Goal: Transaction & Acquisition: Purchase product/service

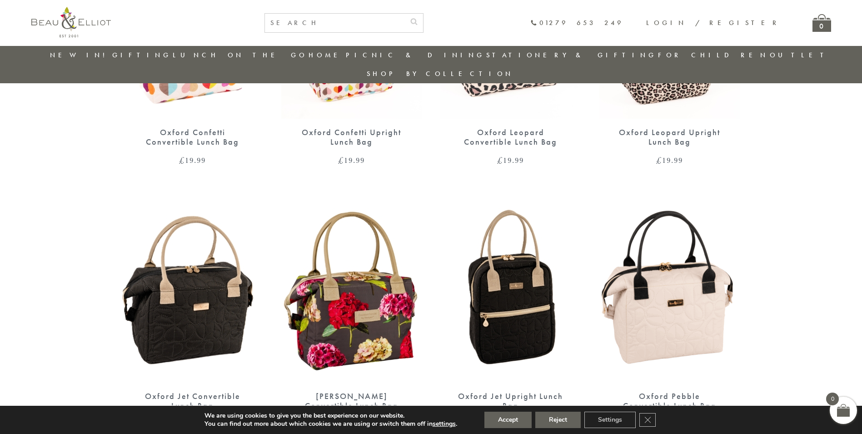
scroll to position [527, 0]
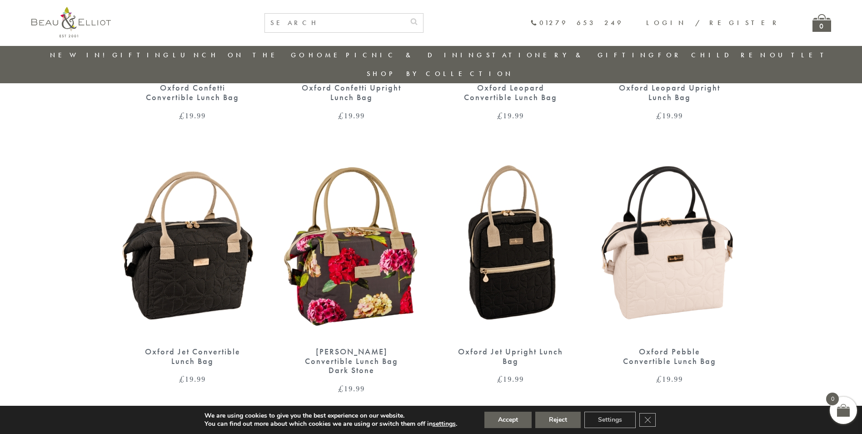
click at [679, 260] on img at bounding box center [669, 247] width 141 height 182
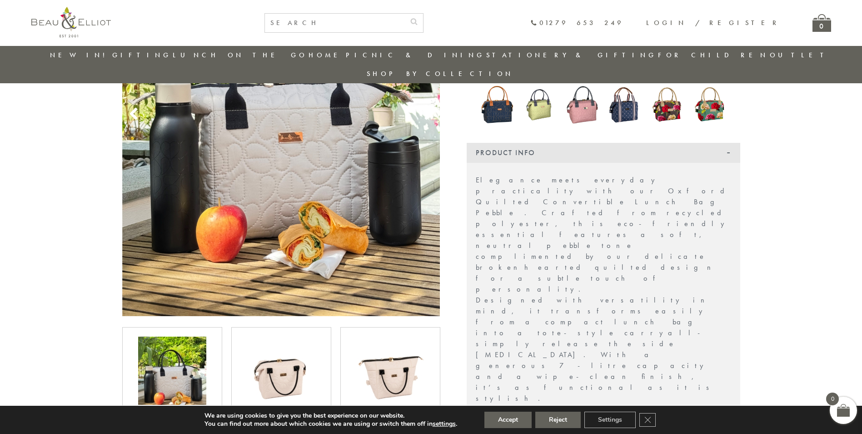
scroll to position [299, 0]
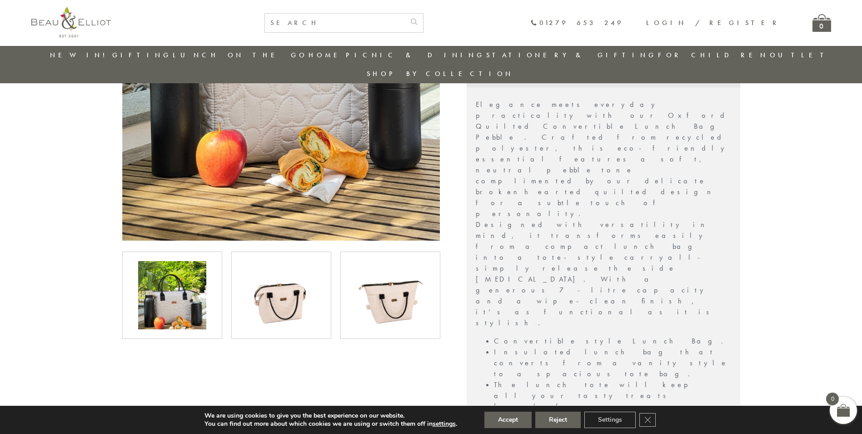
click at [268, 290] on img at bounding box center [281, 295] width 68 height 68
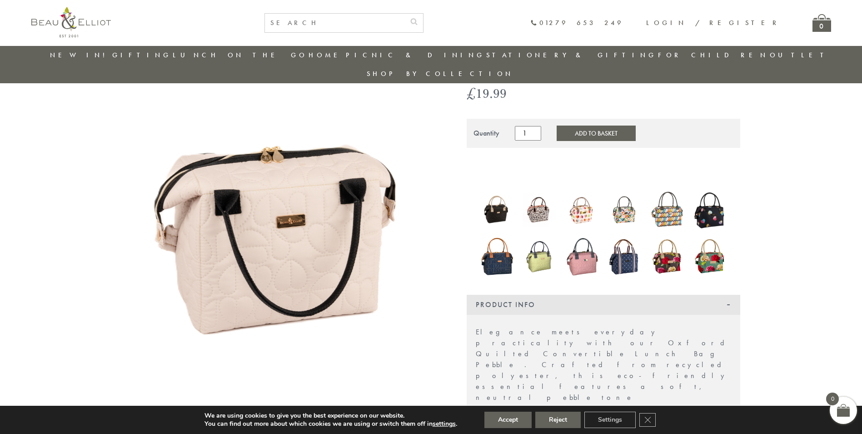
scroll to position [0, 0]
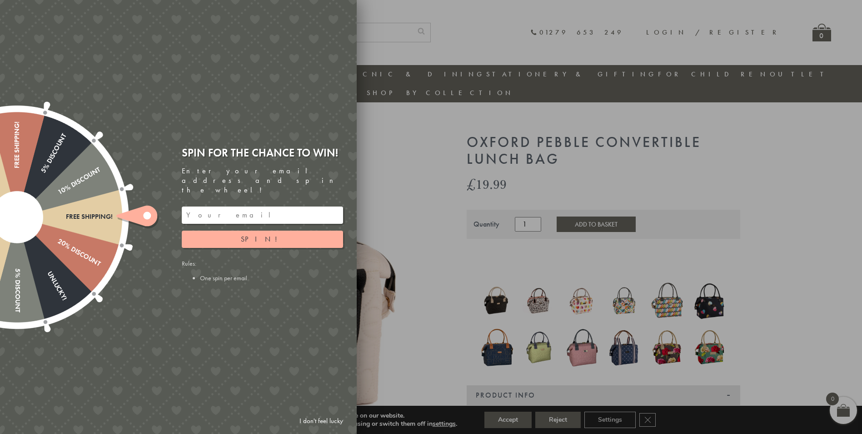
click at [252, 209] on input "email" at bounding box center [262, 214] width 161 height 17
click at [253, 233] on button "Spin!" at bounding box center [262, 238] width 161 height 17
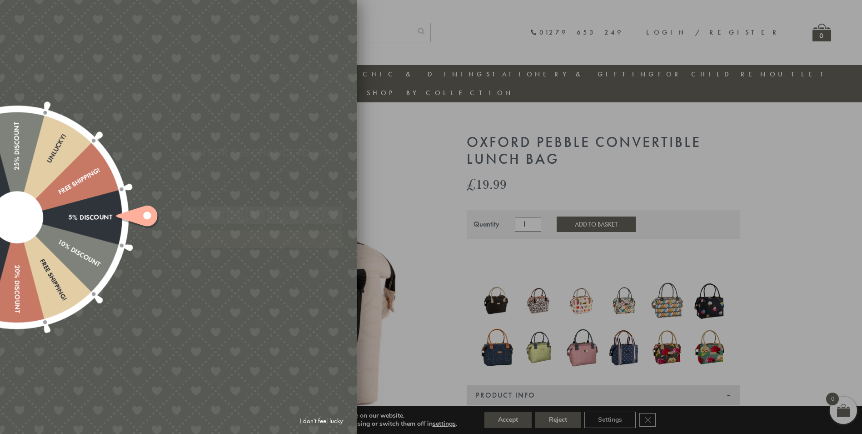
type input "GHM9BH6T"
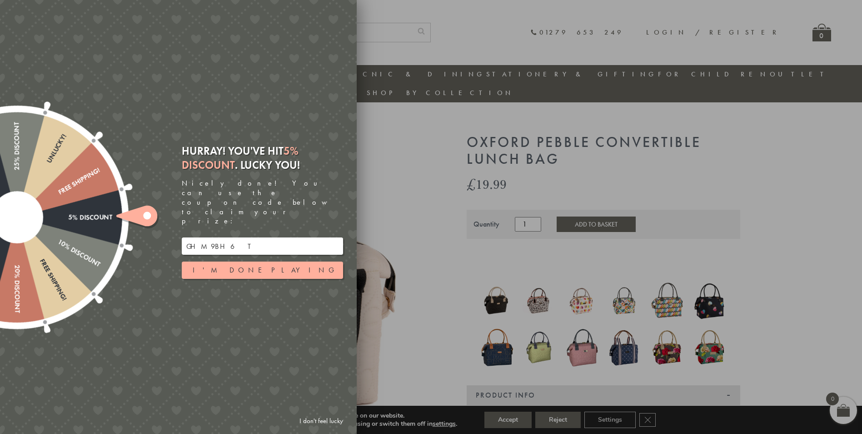
drag, startPoint x: 229, startPoint y: 224, endPoint x: 169, endPoint y: 217, distance: 60.8
click at [169, 217] on div "Free shipping! 20% Discount Unlucky! 5% Discount 10% Discount Unlucky! 15% Disc…" at bounding box center [127, 217] width 459 height 434
click at [432, 131] on div at bounding box center [431, 217] width 862 height 434
click at [282, 261] on button "I'm done playing" at bounding box center [262, 269] width 161 height 17
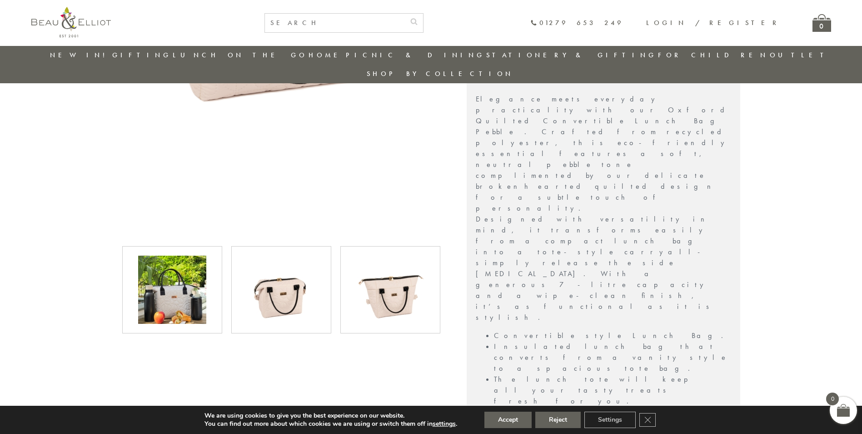
scroll to position [344, 0]
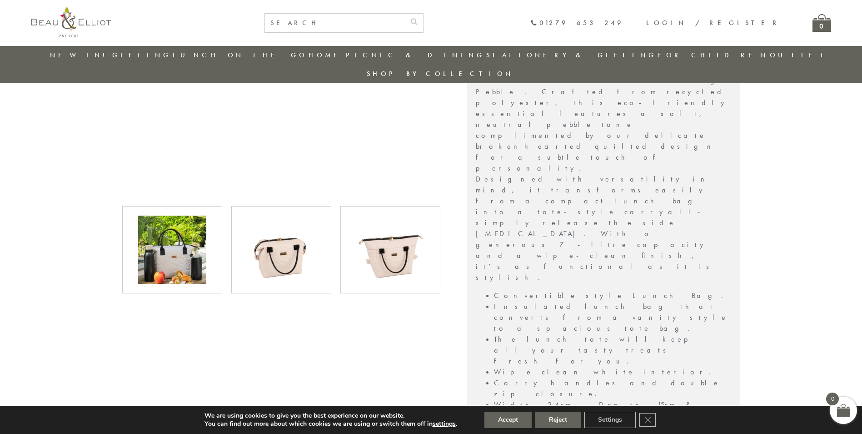
click at [286, 233] on img at bounding box center [281, 249] width 68 height 68
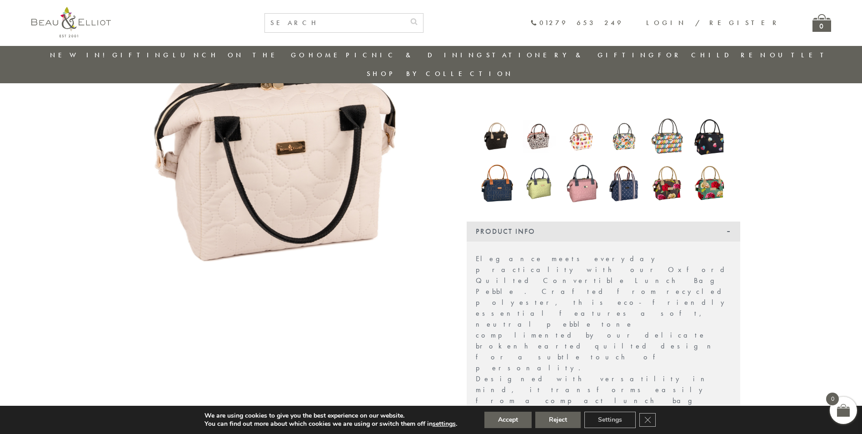
scroll to position [117, 0]
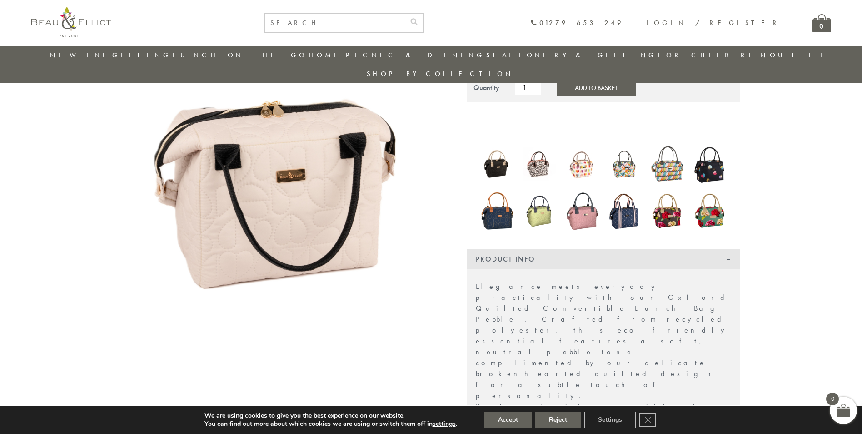
click at [50, 107] on section "£ 19.99" at bounding box center [431, 439] width 862 height 883
click at [494, 147] on img at bounding box center [497, 164] width 34 height 34
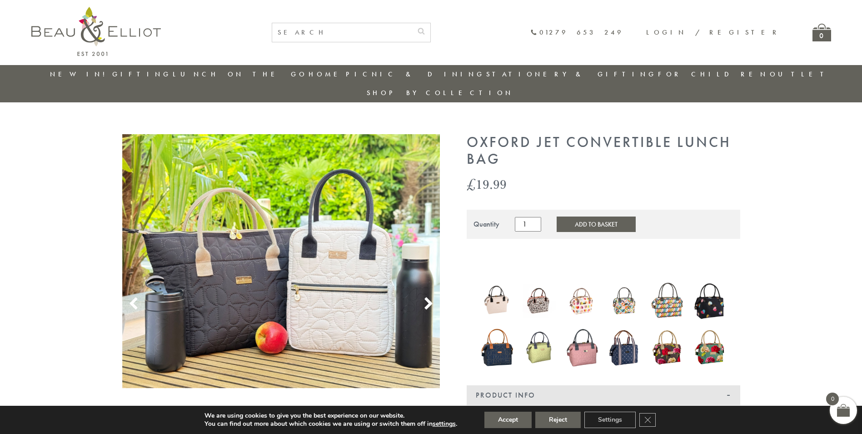
click at [500, 284] on img at bounding box center [497, 301] width 34 height 34
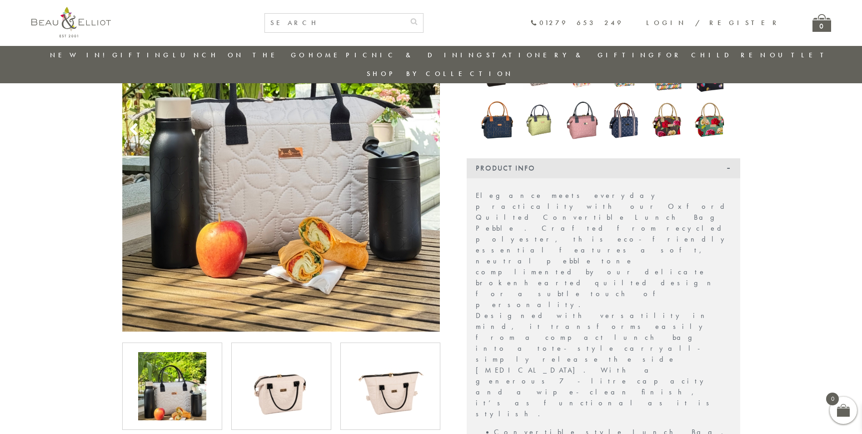
scroll to position [163, 0]
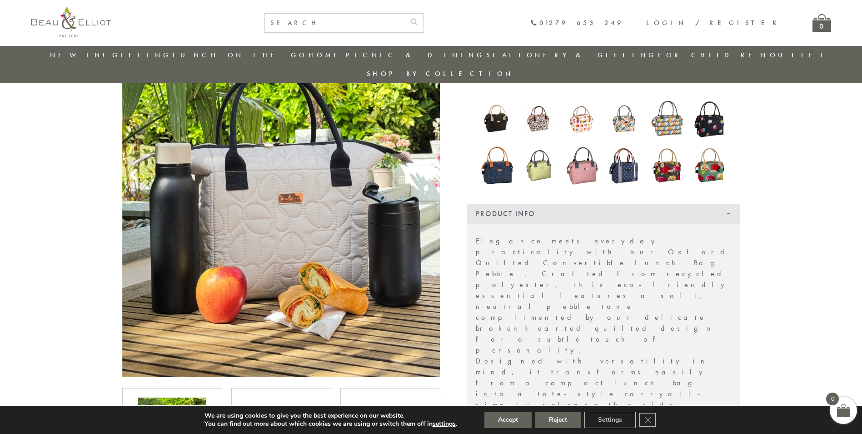
click at [298, 397] on img at bounding box center [281, 431] width 68 height 68
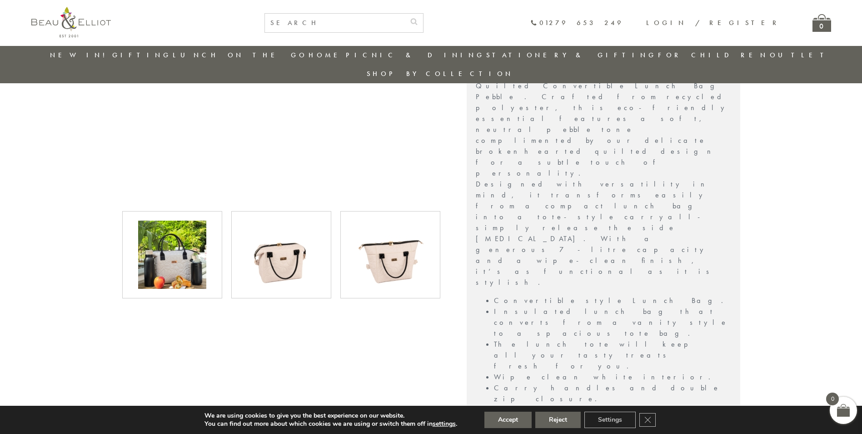
scroll to position [344, 0]
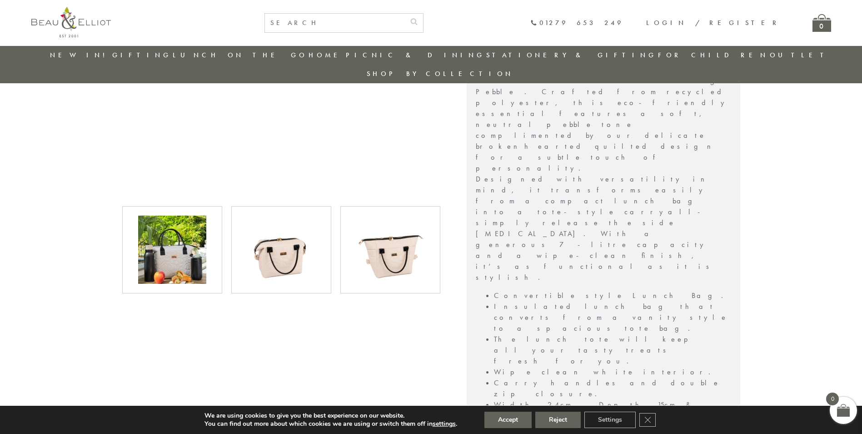
click at [284, 215] on img at bounding box center [281, 249] width 68 height 68
click at [388, 251] on img at bounding box center [390, 249] width 68 height 68
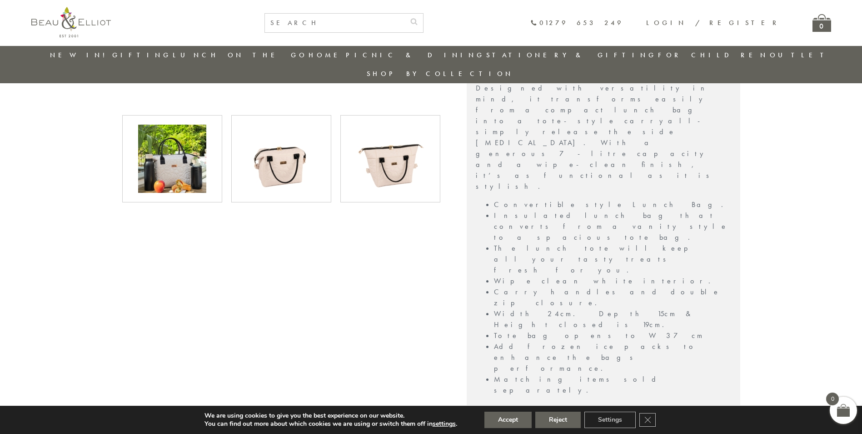
scroll to position [617, 0]
